Goal: Transaction & Acquisition: Obtain resource

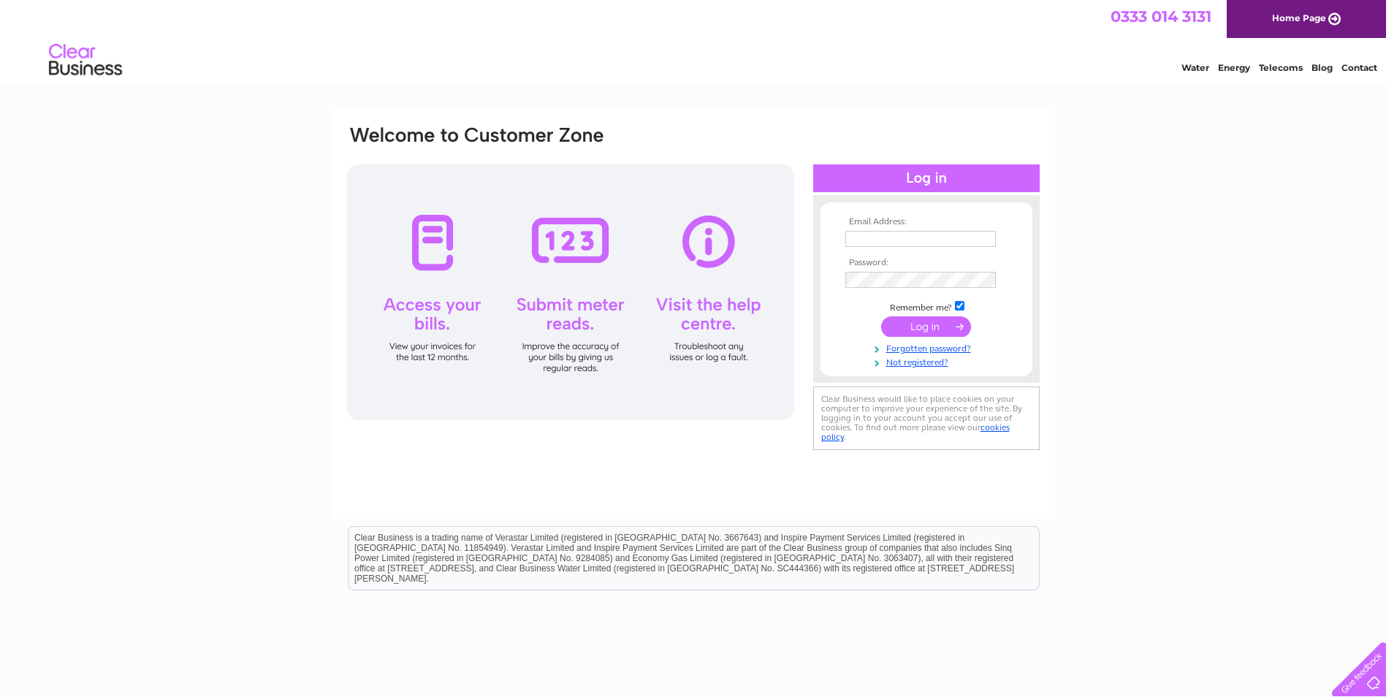
type input "nicola@glasgowmedicalrooms.com"
click at [909, 324] on input "submit" at bounding box center [926, 326] width 90 height 20
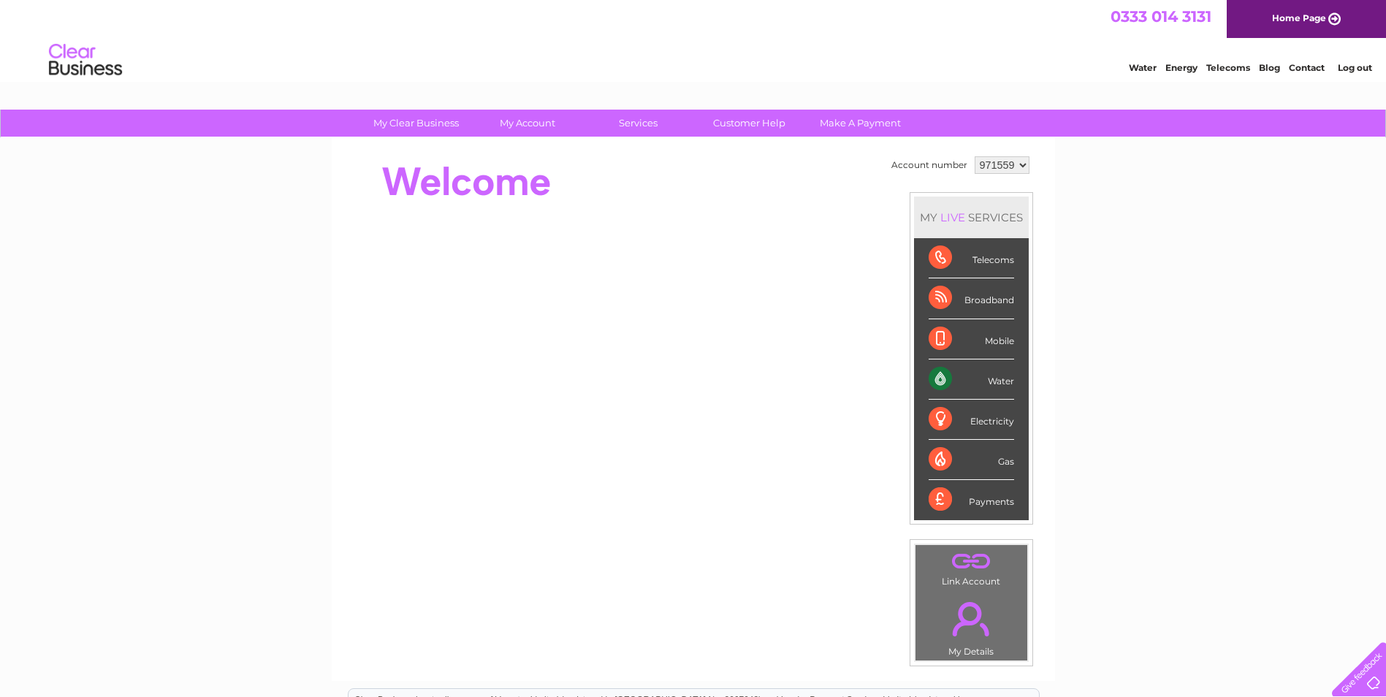
click at [978, 506] on div "Payments" at bounding box center [971, 499] width 85 height 39
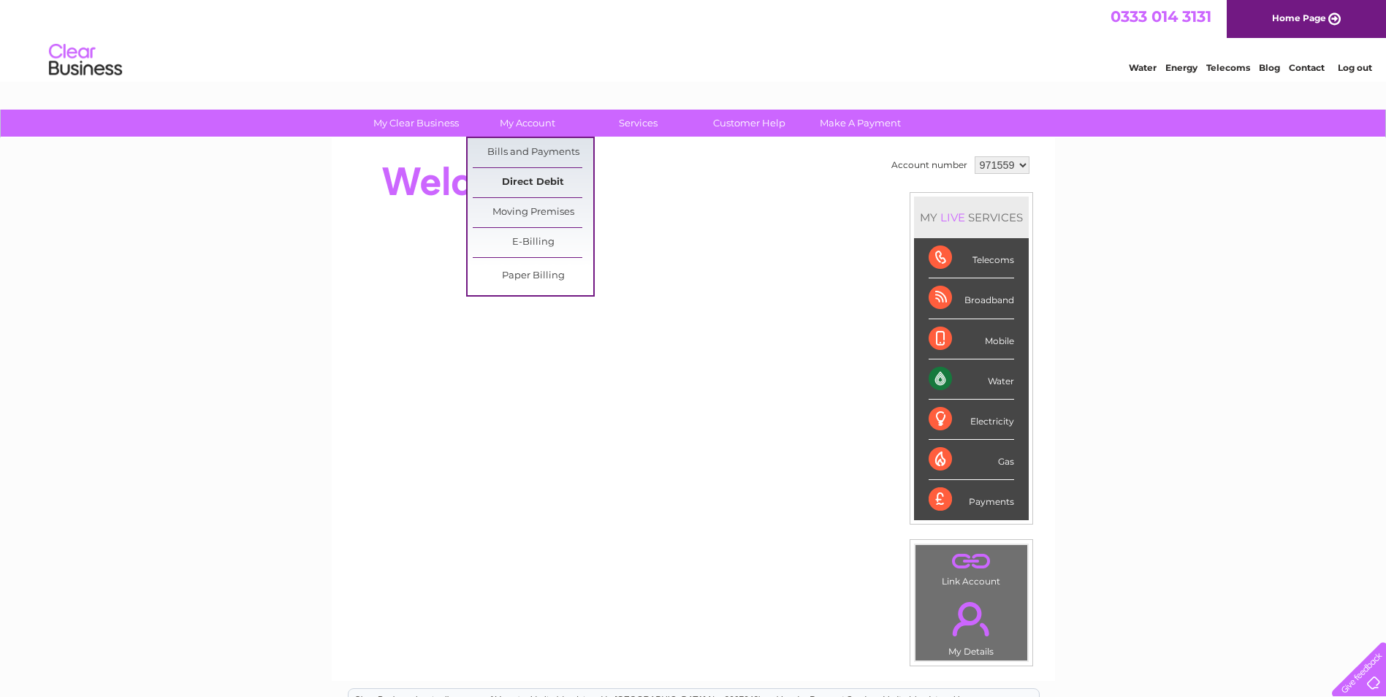
click at [531, 182] on link "Direct Debit" at bounding box center [533, 182] width 121 height 29
click at [539, 145] on link "Bills and Payments" at bounding box center [533, 152] width 121 height 29
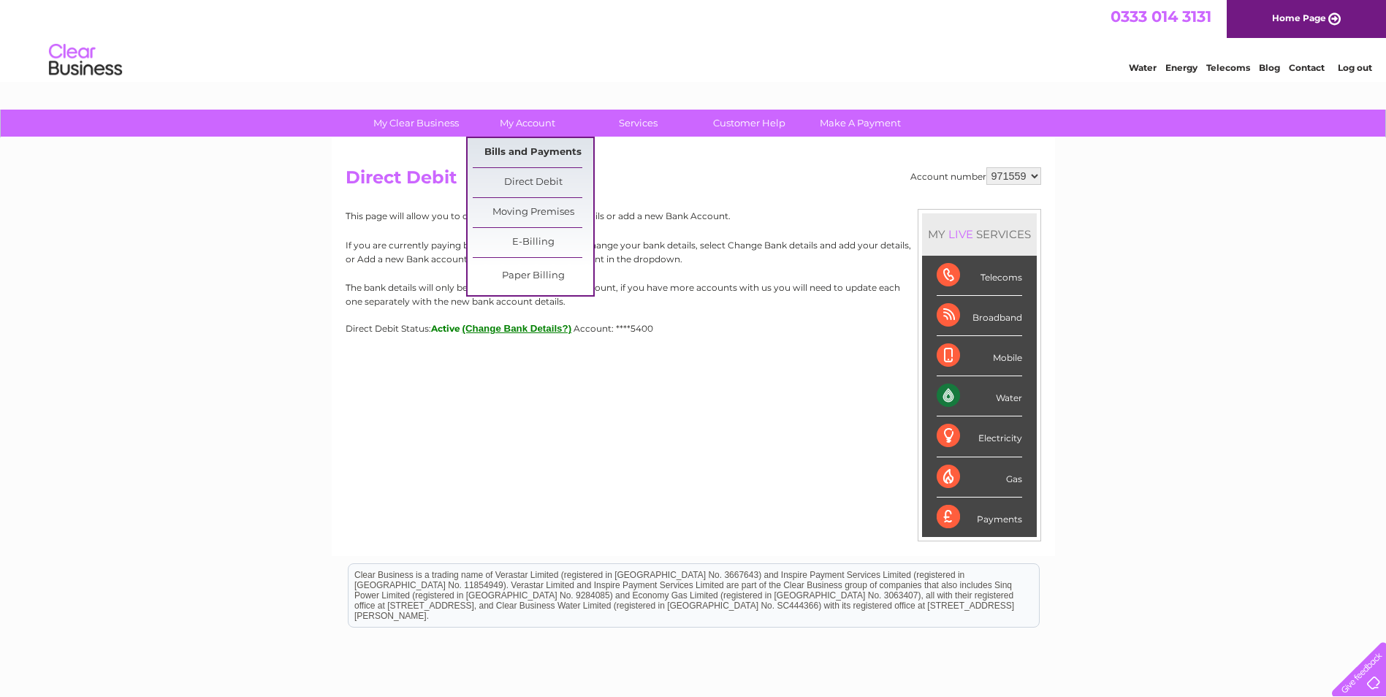
click at [519, 146] on link "Bills and Payments" at bounding box center [533, 152] width 121 height 29
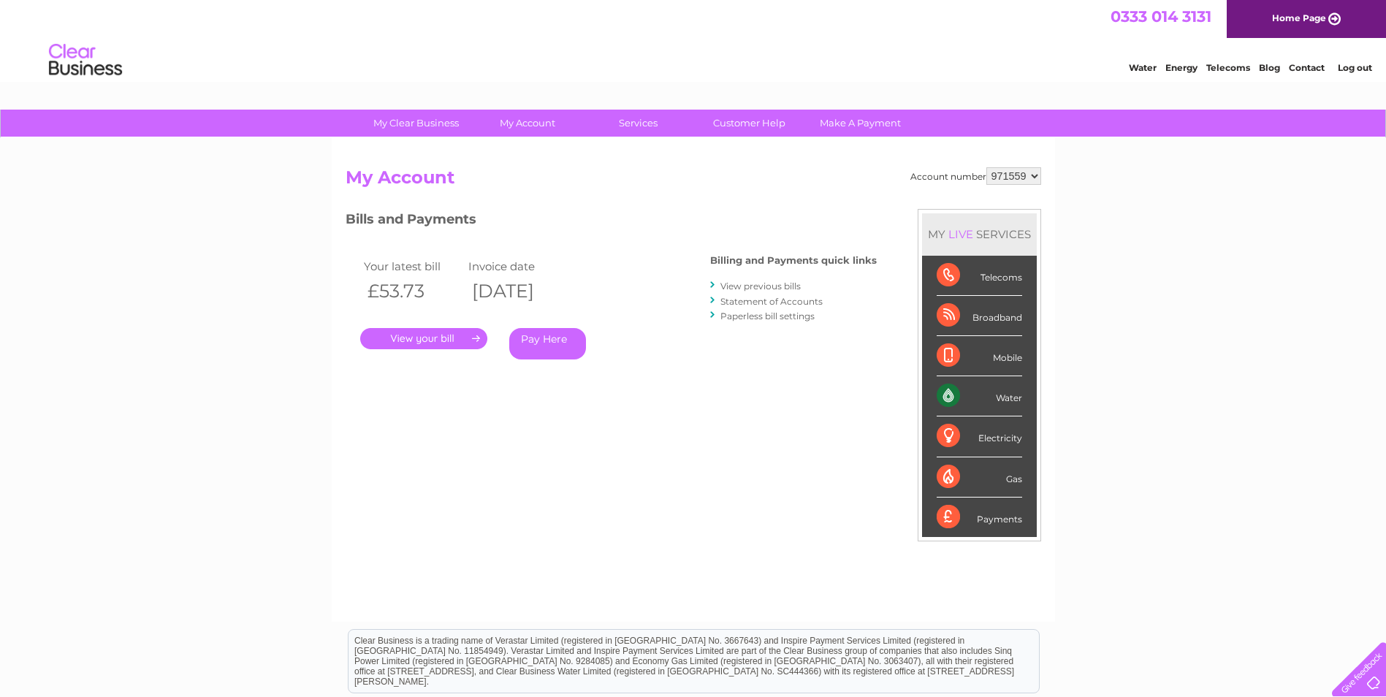
click at [418, 340] on link "." at bounding box center [423, 338] width 127 height 21
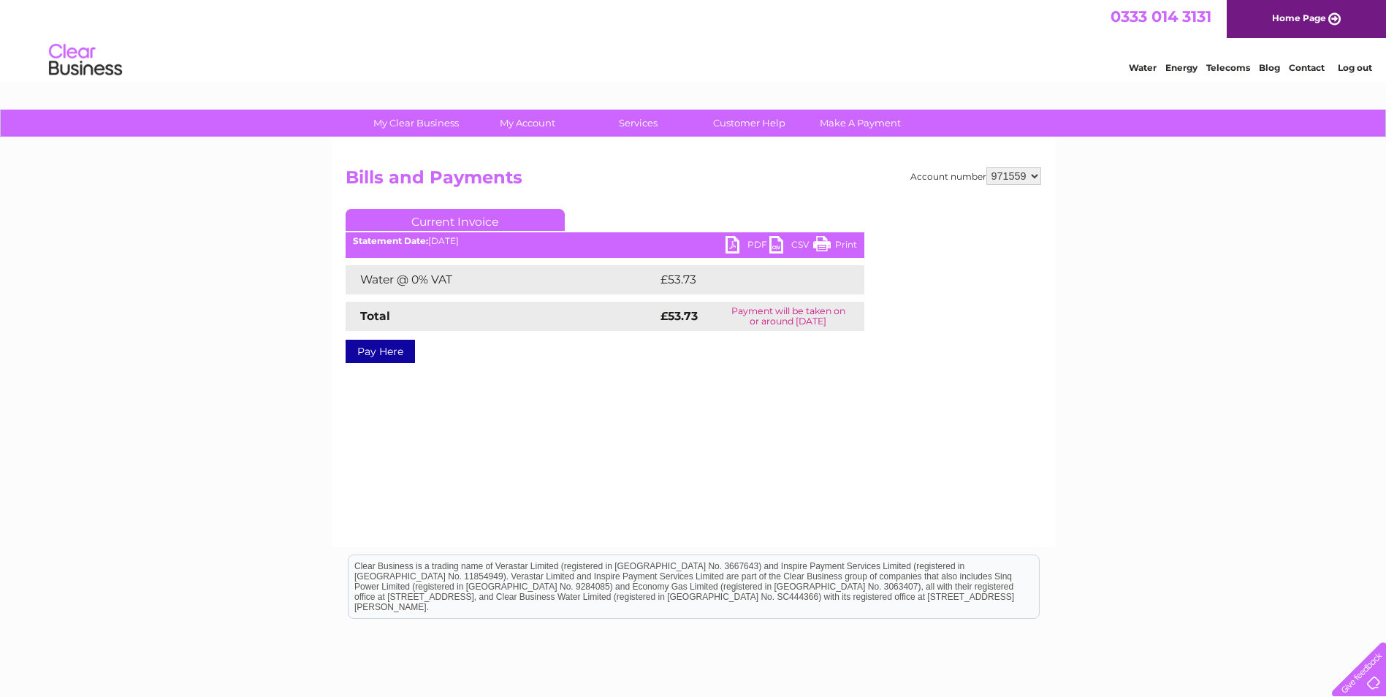
click at [752, 245] on link "PDF" at bounding box center [748, 246] width 44 height 21
